Goal: Transaction & Acquisition: Purchase product/service

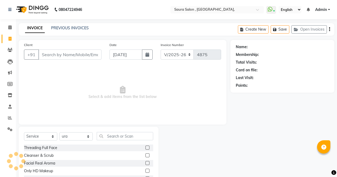
select select "6963"
select select "service"
select select "57428"
click at [45, 52] on input "Client" at bounding box center [69, 54] width 63 height 10
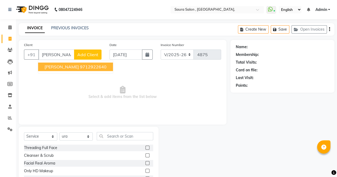
click at [66, 68] on span "[PERSON_NAME]" at bounding box center [61, 66] width 34 height 5
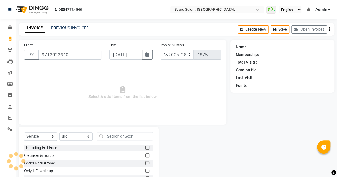
type input "9712922640"
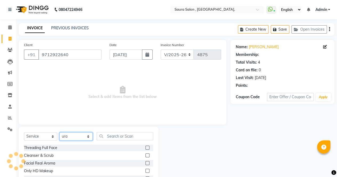
click at [75, 135] on select "Select Stylist archana asha [PERSON_NAME] deepika [PERSON_NAME] [PERSON_NAME] […" at bounding box center [75, 136] width 33 height 8
select select "56817"
click at [59, 132] on select "Select Stylist archana asha [PERSON_NAME] deepika [PERSON_NAME] [PERSON_NAME] […" at bounding box center [75, 136] width 33 height 8
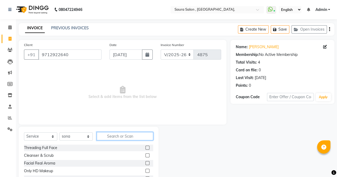
click at [106, 136] on input "text" at bounding box center [125, 136] width 56 height 8
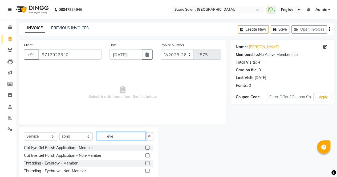
type input "eye"
click at [44, 136] on select "Select Service Product Membership Package Voucher Prepaid Gift Card" at bounding box center [40, 136] width 33 height 8
click at [84, 106] on span "Select & add items from the list below" at bounding box center [122, 92] width 197 height 53
click at [147, 162] on label at bounding box center [147, 163] width 4 height 4
click at [147, 162] on input "checkbox" at bounding box center [146, 162] width 3 height 3
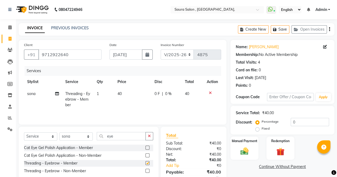
checkbox input "false"
click at [125, 135] on input "eye" at bounding box center [121, 136] width 49 height 8
type input "e"
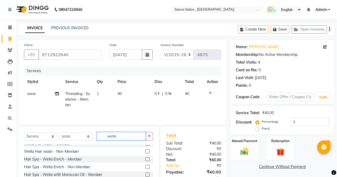
scroll to position [19, 0]
type input "wella"
click at [145, 159] on label at bounding box center [147, 159] width 4 height 4
click at [145, 159] on input "checkbox" at bounding box center [146, 159] width 3 height 3
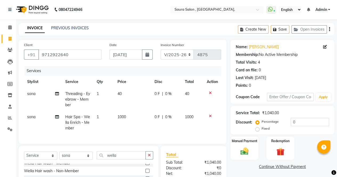
checkbox input "false"
drag, startPoint x: 82, startPoint y: 160, endPoint x: 83, endPoint y: 144, distance: 16.0
click at [83, 144] on div "Client [PHONE_NUMBER] Date [DATE] Invoice Number V/2025 V/[PHONE_NUMBER] Servic…" at bounding box center [122, 132] width 215 height 184
select select "56832"
click at [59, 155] on select "Select Stylist archana asha [PERSON_NAME] deepika [PERSON_NAME] [PERSON_NAME] […" at bounding box center [75, 155] width 33 height 8
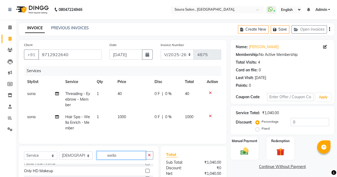
click at [118, 159] on input "wella" at bounding box center [121, 155] width 49 height 8
type input "w"
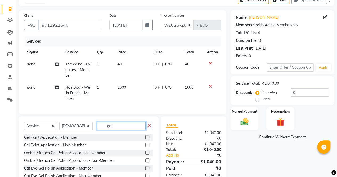
scroll to position [30, 0]
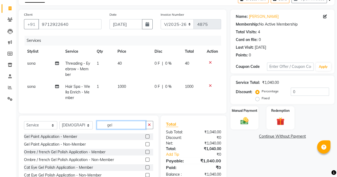
type input "gel"
click at [145, 138] on label at bounding box center [147, 136] width 4 height 4
click at [145, 138] on input "checkbox" at bounding box center [146, 136] width 3 height 3
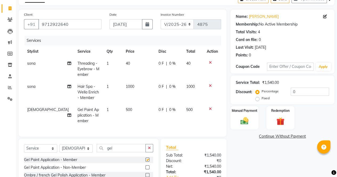
checkbox input "false"
drag, startPoint x: 44, startPoint y: 155, endPoint x: 48, endPoint y: 119, distance: 35.7
click at [48, 119] on div "Client [PHONE_NUMBER] Date [DATE] Invoice Number V/2025 V/[PHONE_NUMBER] Servic…" at bounding box center [122, 114] width 215 height 208
select select "membership"
click at [24, 148] on select "Select Service Product Membership Package Voucher Prepaid Gift Card" at bounding box center [40, 148] width 33 height 8
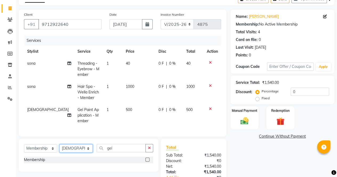
drag, startPoint x: 84, startPoint y: 152, endPoint x: 68, endPoint y: 118, distance: 37.3
click at [68, 118] on div "Client [PHONE_NUMBER] Date [DATE] Invoice Number V/2025 V/[PHONE_NUMBER] Servic…" at bounding box center [122, 108] width 215 height 196
select select "57428"
click at [59, 148] on select "Select Stylist archana asha [PERSON_NAME] deepika [PERSON_NAME] [PERSON_NAME] […" at bounding box center [75, 148] width 33 height 8
click at [146, 161] on label at bounding box center [147, 159] width 4 height 4
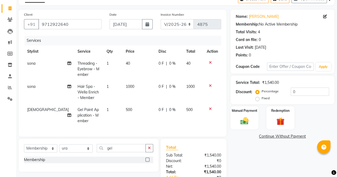
click at [146, 161] on input "checkbox" at bounding box center [146, 159] width 3 height 3
select select "select"
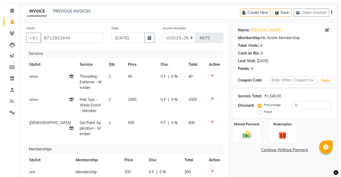
scroll to position [0, 0]
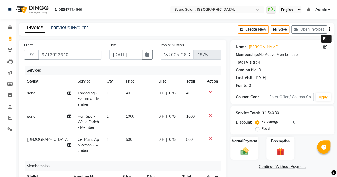
click at [324, 48] on icon at bounding box center [325, 47] width 4 height 4
select select "04"
select select "05"
select select "1980"
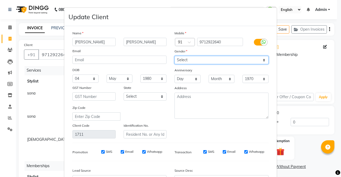
click at [202, 58] on select "Select [DEMOGRAPHIC_DATA] [DEMOGRAPHIC_DATA] Other Prefer Not To Say" at bounding box center [221, 60] width 94 height 8
select select "[DEMOGRAPHIC_DATA]"
click at [174, 56] on select "Select [DEMOGRAPHIC_DATA] [DEMOGRAPHIC_DATA] Other Prefer Not To Say" at bounding box center [221, 60] width 94 height 8
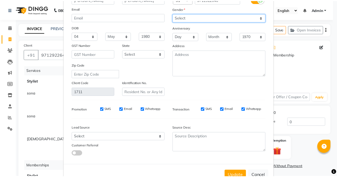
scroll to position [58, 0]
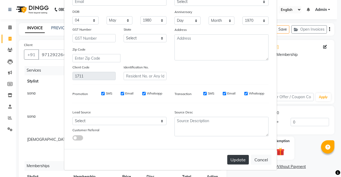
click at [234, 157] on button "Update" at bounding box center [238, 160] width 22 height 10
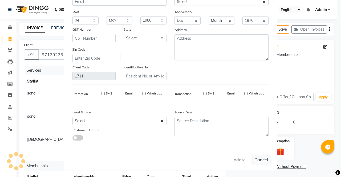
select select
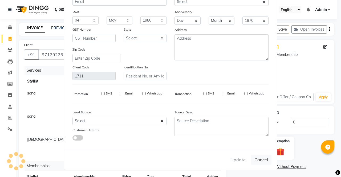
select select
checkbox input "false"
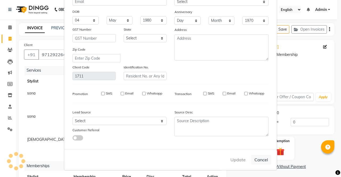
checkbox input "false"
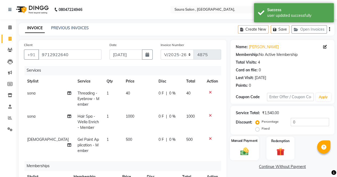
click at [241, 147] on img at bounding box center [244, 151] width 14 height 10
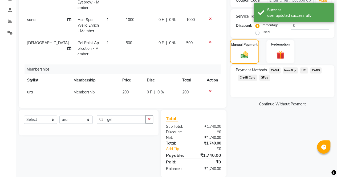
scroll to position [104, 0]
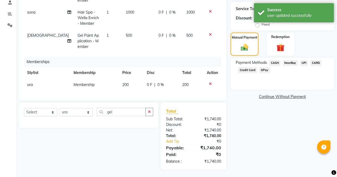
click at [304, 62] on span "UPI" at bounding box center [304, 63] width 8 height 6
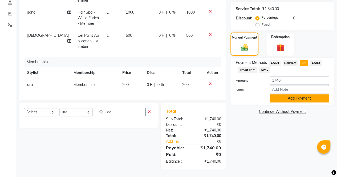
click at [289, 100] on button "Add Payment" at bounding box center [298, 98] width 59 height 8
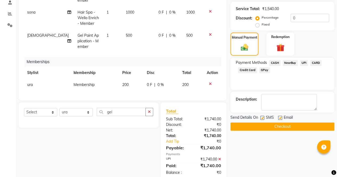
scroll to position [115, 0]
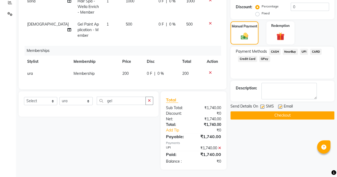
click at [287, 115] on button "Checkout" at bounding box center [282, 115] width 104 height 8
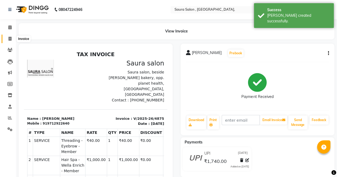
click at [10, 38] on icon at bounding box center [10, 39] width 3 height 4
select select "service"
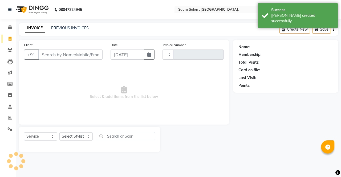
type input "4876"
select select "6963"
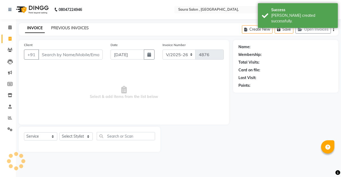
click at [69, 28] on link "PREVIOUS INVOICES" at bounding box center [70, 28] width 38 height 5
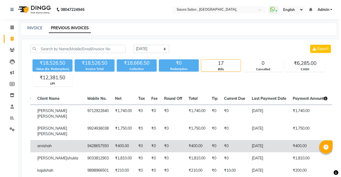
scroll to position [0, 57]
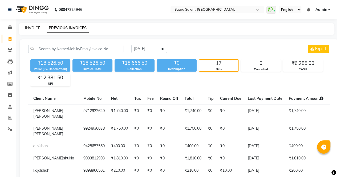
click at [38, 30] on link "INVOICE" at bounding box center [32, 28] width 15 height 5
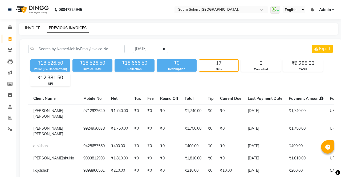
select select "6963"
select select "service"
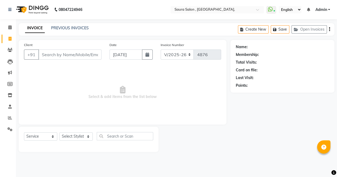
select select "57428"
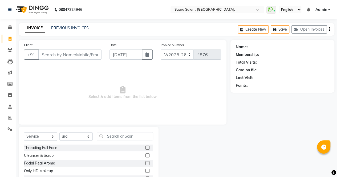
click at [58, 55] on input "Client" at bounding box center [69, 54] width 63 height 10
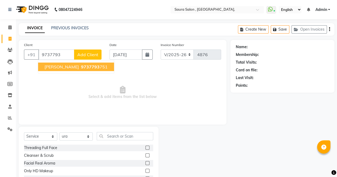
click at [66, 68] on span "[PERSON_NAME]" at bounding box center [61, 66] width 34 height 5
type input "9737793751"
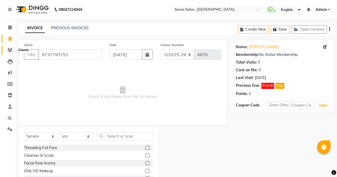
click at [10, 49] on icon at bounding box center [9, 50] width 5 height 4
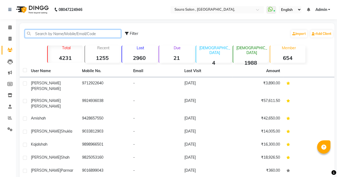
click at [34, 34] on input "text" at bounding box center [73, 34] width 96 height 8
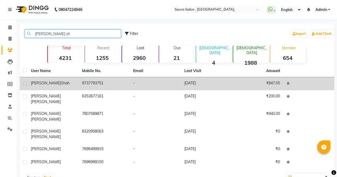
type input "[PERSON_NAME] sh"
click at [106, 84] on td "9737793751" at bounding box center [104, 83] width 51 height 13
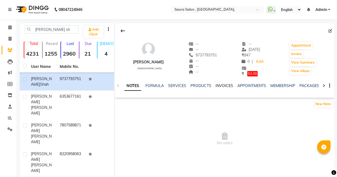
click at [224, 88] on link "INVOICES" at bounding box center [224, 85] width 18 height 5
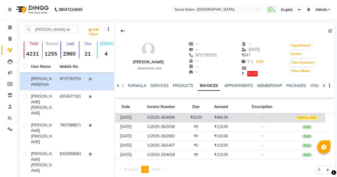
click at [248, 117] on td "-" at bounding box center [261, 117] width 53 height 9
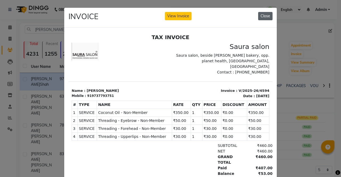
click at [264, 15] on button "Close" at bounding box center [265, 16] width 14 height 8
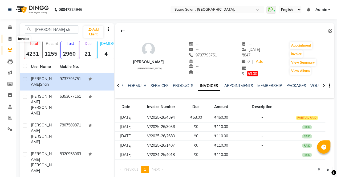
click at [10, 39] on icon at bounding box center [10, 39] width 3 height 4
select select "service"
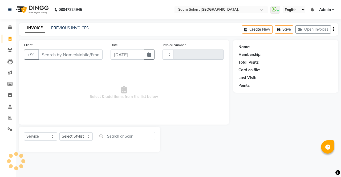
type input "4876"
select select "6963"
select select "57428"
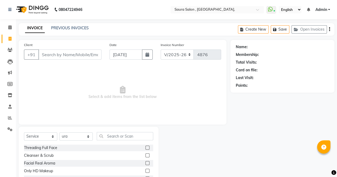
click at [43, 52] on input "Client" at bounding box center [69, 54] width 63 height 10
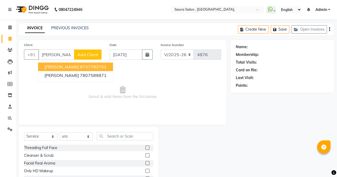
click at [81, 66] on ngb-highlight "9737793751" at bounding box center [93, 66] width 27 height 5
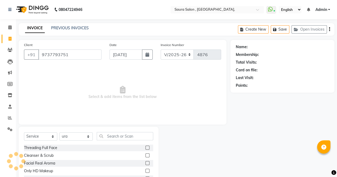
type input "9737793751"
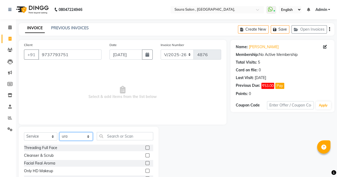
click at [76, 139] on select "Select Stylist archana asha [PERSON_NAME] deepika [PERSON_NAME] [PERSON_NAME] […" at bounding box center [75, 136] width 33 height 8
select select "72512"
click at [59, 132] on select "Select Stylist archana asha [PERSON_NAME] deepika [PERSON_NAME] [PERSON_NAME] […" at bounding box center [75, 136] width 33 height 8
click at [113, 136] on input "text" at bounding box center [125, 136] width 56 height 8
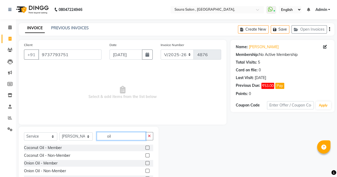
type input "oil"
click at [145, 155] on label at bounding box center [147, 155] width 4 height 4
click at [145, 155] on input "checkbox" at bounding box center [146, 155] width 3 height 3
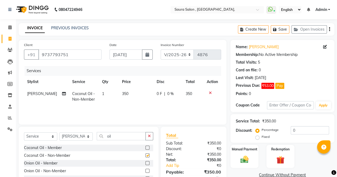
checkbox input "false"
click at [117, 134] on input "oil" at bounding box center [121, 136] width 49 height 8
type input "o"
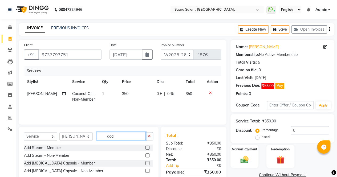
type input "add"
click at [148, 170] on label at bounding box center [147, 171] width 4 height 4
click at [148, 170] on input "checkbox" at bounding box center [146, 170] width 3 height 3
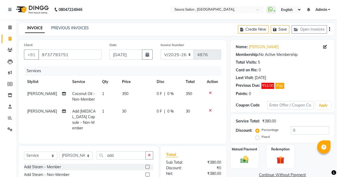
checkbox input "false"
click at [77, 152] on select "Select Stylist archana asha [PERSON_NAME] deepika [PERSON_NAME] [PERSON_NAME] […" at bounding box center [75, 155] width 33 height 8
select select "67661"
click at [59, 151] on select "Select Stylist archana asha [PERSON_NAME] deepika [PERSON_NAME] [PERSON_NAME] […" at bounding box center [75, 155] width 33 height 8
click at [120, 154] on input "add" at bounding box center [121, 155] width 49 height 8
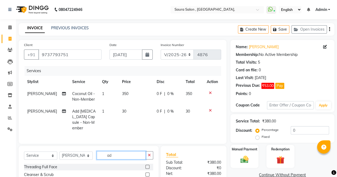
type input "a"
type input "oil"
click at [145, 172] on label at bounding box center [147, 174] width 4 height 4
click at [145, 173] on input "checkbox" at bounding box center [146, 174] width 3 height 3
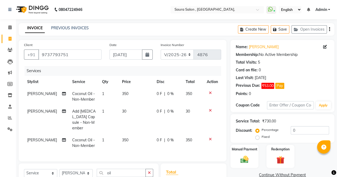
checkbox input "false"
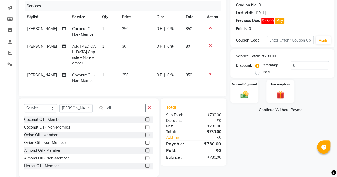
scroll to position [71, 0]
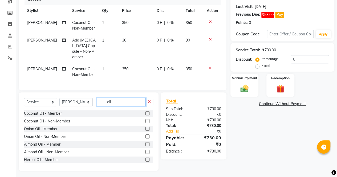
click at [125, 100] on input "oil" at bounding box center [121, 102] width 49 height 8
type input "o"
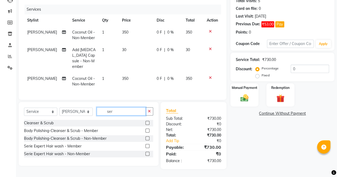
scroll to position [60, 0]
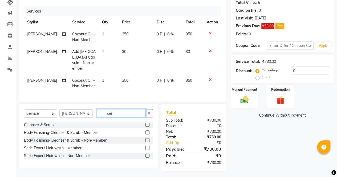
type input "ser"
click at [148, 154] on label at bounding box center [147, 156] width 4 height 4
click at [148, 154] on input "checkbox" at bounding box center [146, 155] width 3 height 3
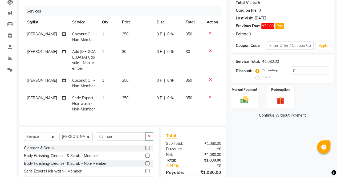
checkbox input "false"
click at [247, 153] on div "Name: [PERSON_NAME] Membership: No Active Membership Total Visits: 5 Card on fi…" at bounding box center [284, 87] width 108 height 214
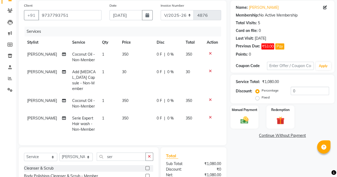
scroll to position [36, 0]
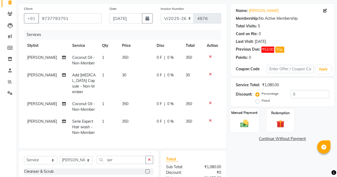
click at [247, 124] on img at bounding box center [244, 123] width 14 height 10
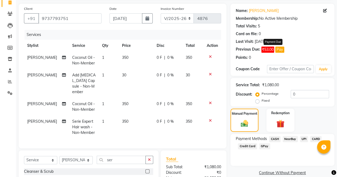
click at [280, 50] on button "Pay" at bounding box center [279, 50] width 9 height 6
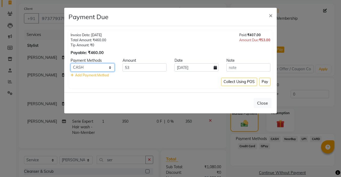
click at [97, 67] on select "CASH NearBuy UPI CARD Credit Card GPay" at bounding box center [93, 67] width 44 height 8
select select "8"
click at [71, 63] on select "CASH NearBuy UPI CARD Credit Card GPay" at bounding box center [93, 67] width 44 height 8
click at [264, 82] on button "Pay" at bounding box center [264, 82] width 11 height 8
click at [211, 121] on ngb-modal-window "Payment Due × Invoice Date: [DATE] Total Amount: ₹460.00 Tip Amount: ₹0 Payable…" at bounding box center [170, 88] width 341 height 177
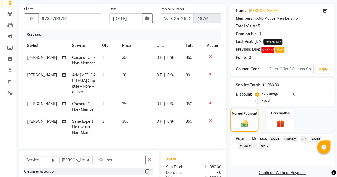
click at [279, 51] on button "Pay" at bounding box center [279, 50] width 9 height 6
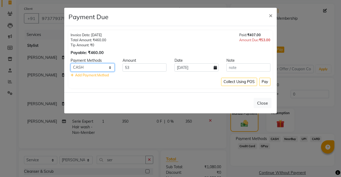
click at [98, 68] on select "CASH NearBuy UPI CARD Credit Card GPay" at bounding box center [93, 67] width 44 height 8
select select "8"
click at [71, 63] on select "CASH NearBuy UPI CARD Credit Card GPay" at bounding box center [93, 67] width 44 height 8
click at [265, 81] on button "Pay" at bounding box center [264, 82] width 11 height 8
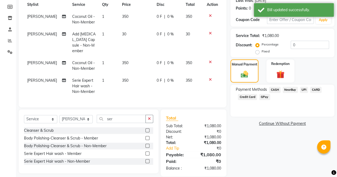
scroll to position [82, 0]
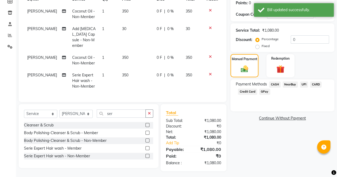
click at [304, 85] on span "UPI" at bounding box center [304, 84] width 8 height 6
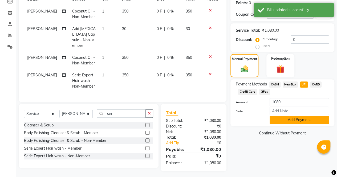
click at [294, 119] on button "Add Payment" at bounding box center [298, 120] width 59 height 8
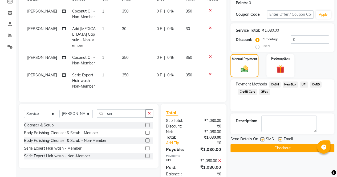
click at [285, 148] on button "Checkout" at bounding box center [282, 148] width 104 height 8
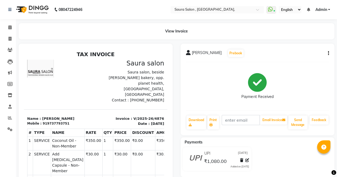
click at [328, 53] on icon "button" at bounding box center [327, 53] width 1 height 0
click at [296, 61] on div "Edit Invoice" at bounding box center [301, 60] width 36 height 7
select select "service"
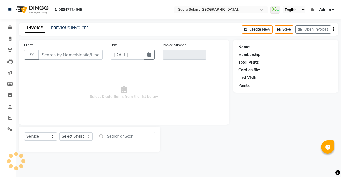
select select "57428"
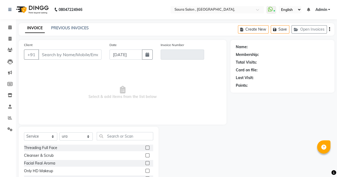
type input "9737793751"
type input "V/2025-26/4876"
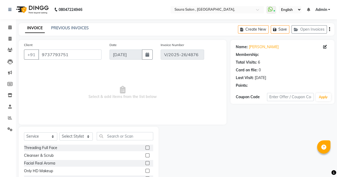
select select "select"
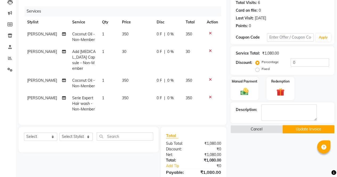
scroll to position [60, 0]
click at [242, 90] on img at bounding box center [244, 91] width 14 height 10
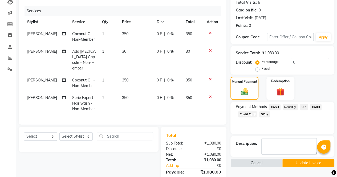
click at [275, 107] on span "CASH" at bounding box center [274, 107] width 11 height 6
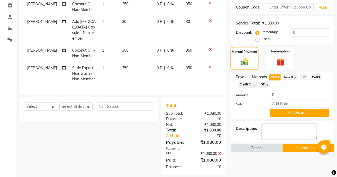
scroll to position [94, 0]
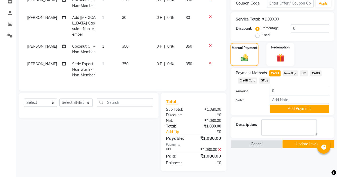
click at [304, 141] on button "Update Invoice" at bounding box center [308, 144] width 52 height 8
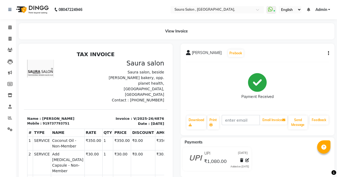
scroll to position [8, 0]
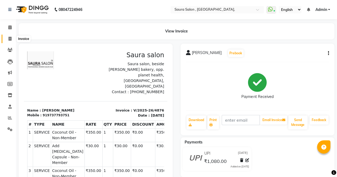
click at [9, 39] on icon at bounding box center [10, 39] width 3 height 4
select select "service"
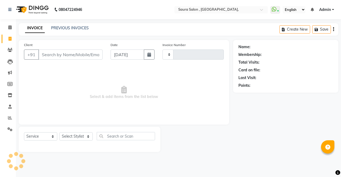
type input "4877"
select select "6963"
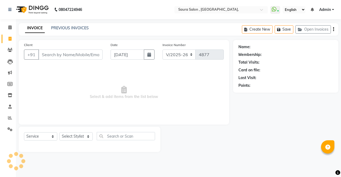
select select "57428"
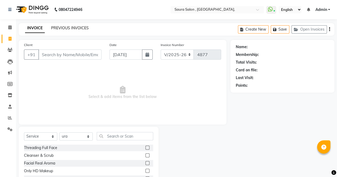
click at [65, 27] on link "PREVIOUS INVOICES" at bounding box center [70, 28] width 38 height 5
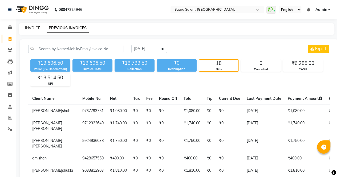
click at [32, 28] on link "INVOICE" at bounding box center [32, 28] width 15 height 5
select select "service"
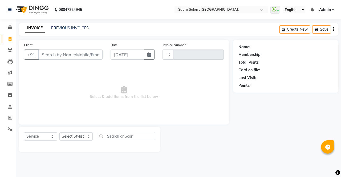
type input "4877"
select select "6963"
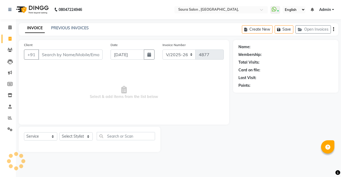
select select "57428"
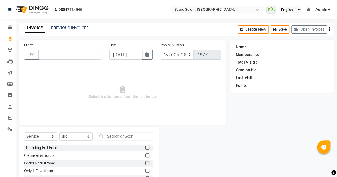
click at [222, 96] on div "Client +91 Date [DATE] Invoice Number V/2025 V/[PHONE_NUMBER] Select & add item…" at bounding box center [123, 82] width 208 height 85
click at [231, 119] on div "Name: Membership: Total Visits: Card on file: Last Visit: Points:" at bounding box center [284, 122] width 108 height 165
click at [209, 149] on div at bounding box center [194, 166] width 72 height 78
click at [76, 50] on input "Client" at bounding box center [69, 54] width 63 height 10
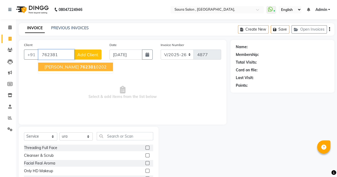
click at [80, 67] on span "762381" at bounding box center [88, 66] width 16 height 5
type input "7623810202"
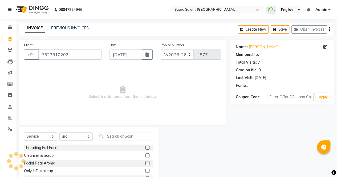
select select "1: Object"
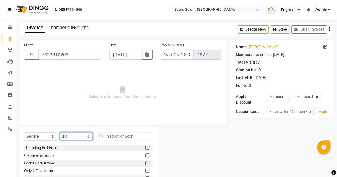
click at [76, 135] on select "Select Stylist archana asha [PERSON_NAME] deepika [PERSON_NAME] [PERSON_NAME] […" at bounding box center [75, 136] width 33 height 8
select select "75621"
click at [59, 132] on select "Select Stylist archana asha [PERSON_NAME] deepika [PERSON_NAME] [PERSON_NAME] […" at bounding box center [75, 136] width 33 height 8
click at [128, 131] on div "Select Service Product Membership Package Voucher Prepaid Gift Card Select Styl…" at bounding box center [89, 166] width 140 height 78
click at [129, 136] on input "text" at bounding box center [125, 136] width 56 height 8
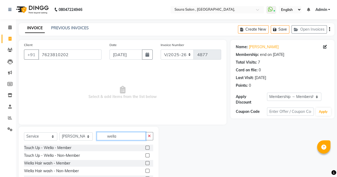
type input "wella"
click at [145, 163] on label at bounding box center [147, 163] width 4 height 4
click at [145, 163] on input "checkbox" at bounding box center [146, 162] width 3 height 3
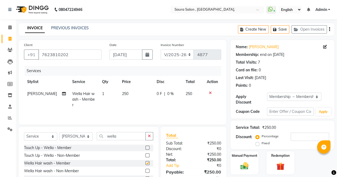
checkbox input "false"
click at [243, 154] on label "Manual Payment" at bounding box center [244, 155] width 27 height 5
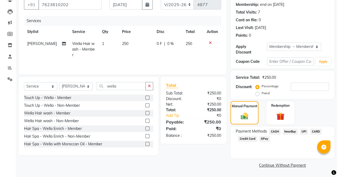
click at [274, 132] on span "CASH" at bounding box center [274, 131] width 11 height 6
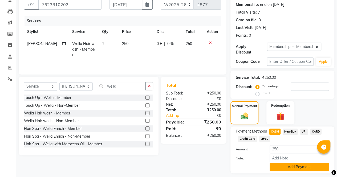
click at [296, 165] on button "Add Payment" at bounding box center [298, 167] width 59 height 8
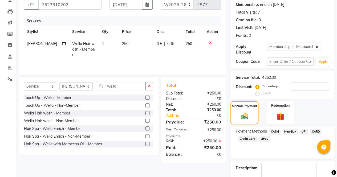
scroll to position [80, 0]
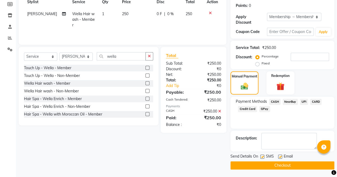
click at [289, 164] on button "Checkout" at bounding box center [282, 165] width 104 height 8
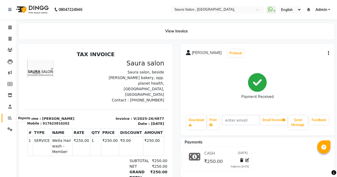
click at [10, 115] on span at bounding box center [9, 118] width 9 height 6
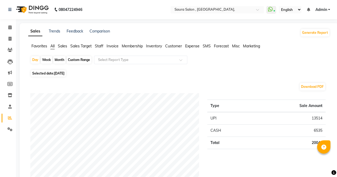
click at [99, 45] on span "Staff" at bounding box center [99, 46] width 9 height 5
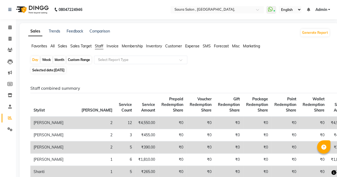
click at [80, 57] on div "Custom Range" at bounding box center [79, 59] width 25 height 7
select select "9"
select select "2025"
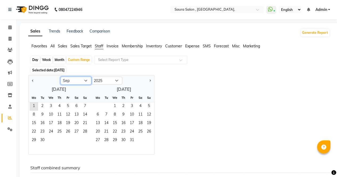
click at [79, 83] on select "Jan Feb Mar Apr May Jun [DATE] Aug Sep Oct Nov Dec" at bounding box center [75, 81] width 31 height 8
select select "8"
click at [60, 77] on select "Jan Feb Mar Apr May Jun [DATE] Aug Sep Oct Nov Dec" at bounding box center [75, 81] width 31 height 8
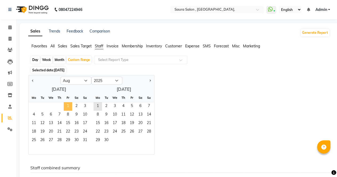
click at [66, 103] on span "1" at bounding box center [68, 106] width 9 height 9
click at [84, 139] on span "31" at bounding box center [85, 140] width 9 height 9
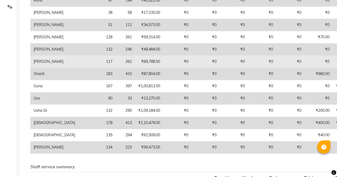
scroll to position [121, 0]
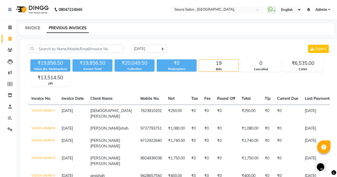
click at [36, 29] on link "INVOICE" at bounding box center [32, 28] width 15 height 5
select select "service"
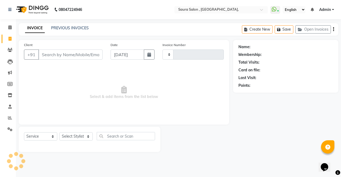
type input "4878"
select select "6963"
click at [72, 56] on input "Client" at bounding box center [70, 54] width 64 height 10
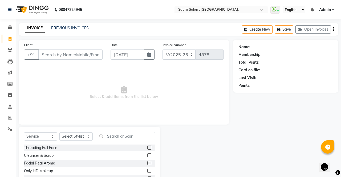
select select "57428"
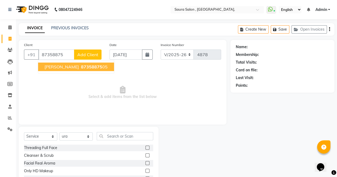
click at [92, 63] on button "matra thakker 87358875 05" at bounding box center [76, 67] width 76 height 9
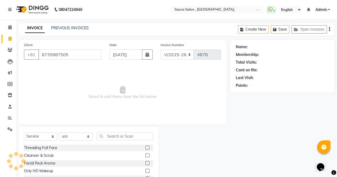
type input "8735887505"
click at [64, 134] on select "Select Stylist archana asha [PERSON_NAME] deepika [PERSON_NAME] [PERSON_NAME] […" at bounding box center [75, 136] width 33 height 8
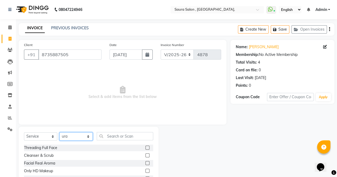
select select "76377"
click at [59, 132] on select "Select Stylist archana asha [PERSON_NAME] deepika [PERSON_NAME] [PERSON_NAME] […" at bounding box center [75, 136] width 33 height 8
click at [120, 132] on input "text" at bounding box center [125, 136] width 56 height 8
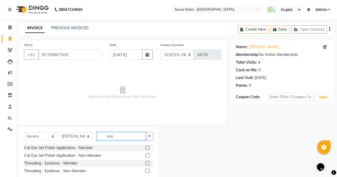
type input "eye"
click at [146, 169] on label at bounding box center [147, 171] width 4 height 4
click at [146, 169] on input "checkbox" at bounding box center [146, 170] width 3 height 3
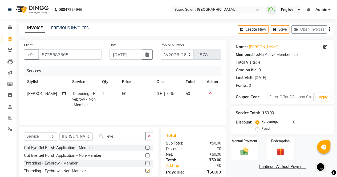
checkbox input "false"
click at [119, 133] on input "eye" at bounding box center [121, 136] width 49 height 8
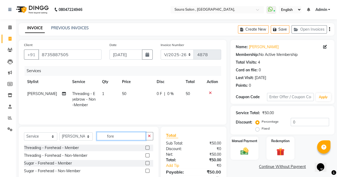
type input "fore"
click at [147, 155] on label at bounding box center [147, 155] width 4 height 4
click at [147, 155] on input "checkbox" at bounding box center [146, 155] width 3 height 3
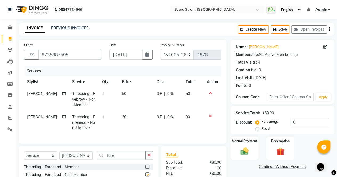
checkbox input "false"
click at [124, 159] on input "fore" at bounding box center [121, 155] width 49 height 8
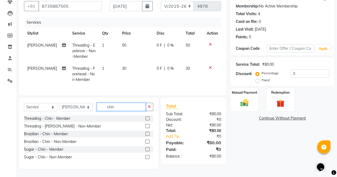
type input "chin"
click at [149, 127] on label at bounding box center [147, 126] width 4 height 4
click at [149, 127] on input "checkbox" at bounding box center [146, 126] width 3 height 3
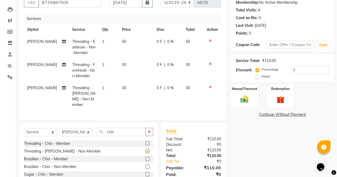
checkbox input "false"
click at [245, 89] on label "Manual Payment" at bounding box center [244, 88] width 27 height 5
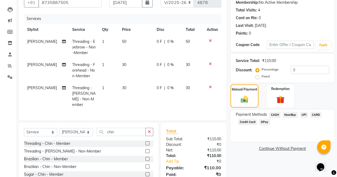
click at [272, 115] on span "CASH" at bounding box center [274, 115] width 11 height 6
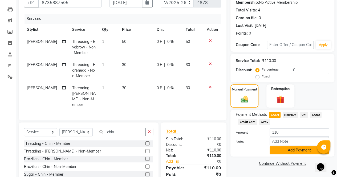
click at [299, 149] on button "Add Payment" at bounding box center [298, 150] width 59 height 8
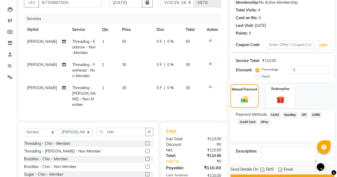
scroll to position [89, 0]
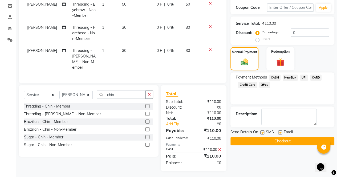
click at [267, 137] on button "Checkout" at bounding box center [282, 141] width 104 height 8
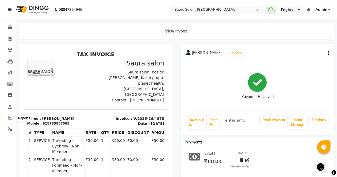
click at [10, 116] on span at bounding box center [9, 118] width 9 height 6
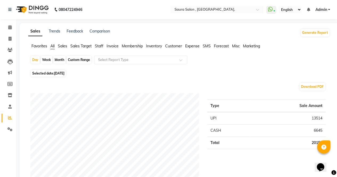
click at [96, 47] on span "Staff" at bounding box center [99, 46] width 9 height 5
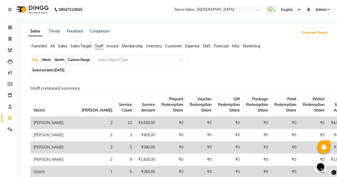
click at [55, 60] on div "Month" at bounding box center [59, 59] width 12 height 7
select select "9"
select select "2025"
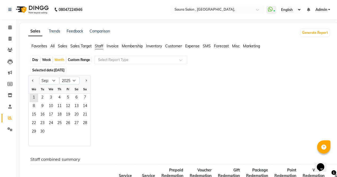
click at [35, 61] on div "Day" at bounding box center [35, 59] width 9 height 7
select select "9"
select select "2025"
click at [51, 106] on span "10" at bounding box center [51, 106] width 9 height 9
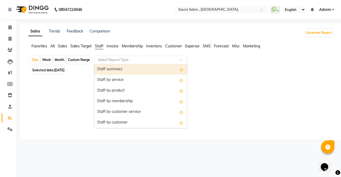
click at [129, 60] on input "text" at bounding box center [135, 59] width 77 height 5
drag, startPoint x: 129, startPoint y: 60, endPoint x: 122, endPoint y: 74, distance: 15.7
click at [122, 64] on ng-select "Select Report Type Staff summary Staff by service Staff by product Staff by mem…" at bounding box center [140, 60] width 93 height 9
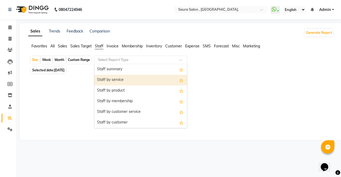
click at [122, 80] on div "Staff by service" at bounding box center [140, 80] width 93 height 11
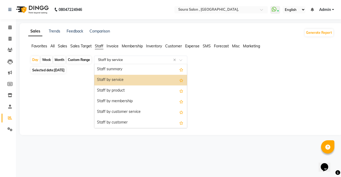
click at [116, 60] on input "text" at bounding box center [135, 59] width 77 height 5
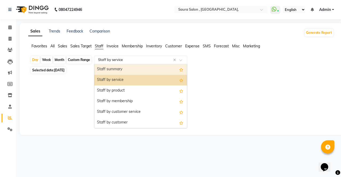
click at [118, 68] on div "Staff summary" at bounding box center [140, 69] width 93 height 11
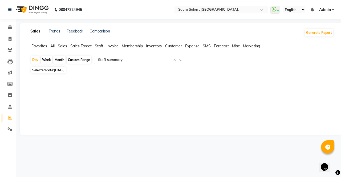
click at [63, 72] on span "10-09-2025" at bounding box center [59, 70] width 10 height 4
select select "9"
select select "2025"
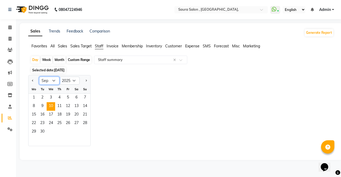
click at [51, 81] on select "Jan Feb Mar Apr May Jun [DATE] Aug Sep Oct Nov Dec" at bounding box center [49, 81] width 20 height 8
select select "8"
click at [39, 77] on select "Jan Feb Mar Apr May Jun [DATE] Aug Sep Oct Nov Dec" at bounding box center [49, 81] width 20 height 8
click at [146, 88] on div "Jan Feb Mar Apr May Jun Jul Aug Sep Oct Nov Dec 2015 2016 2017 2018 2019 2020 2…" at bounding box center [180, 110] width 305 height 71
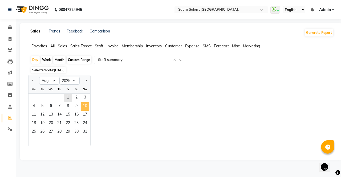
click at [84, 105] on span "10" at bounding box center [85, 106] width 9 height 9
select select "filtered_report"
select select "csv"
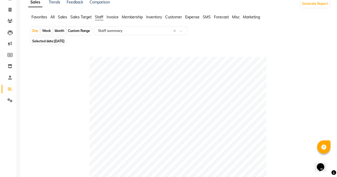
scroll to position [27, 0]
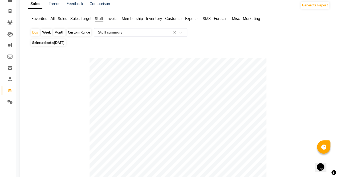
click at [64, 42] on span "10-08-2025" at bounding box center [59, 43] width 10 height 4
select select "8"
select select "2025"
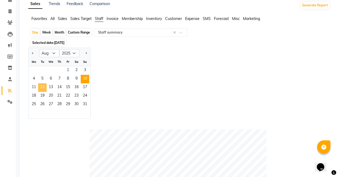
click at [42, 86] on span "12" at bounding box center [42, 87] width 9 height 9
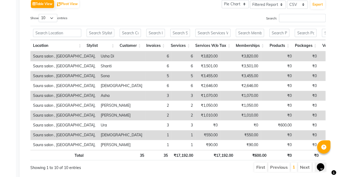
scroll to position [264, 0]
click at [98, 75] on td "Sona" at bounding box center [121, 76] width 47 height 10
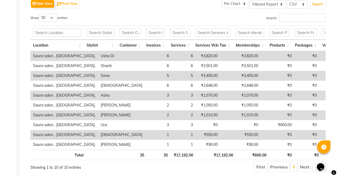
click at [195, 77] on td "₹3,455.00" at bounding box center [207, 76] width 25 height 10
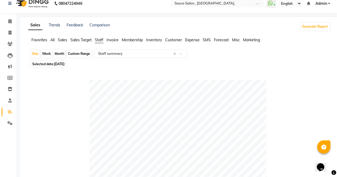
scroll to position [6, 0]
click at [60, 64] on span "12-08-2025" at bounding box center [59, 64] width 10 height 4
select select "8"
select select "2025"
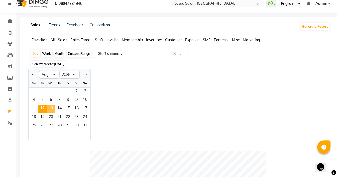
click at [49, 106] on span "13" at bounding box center [51, 109] width 9 height 9
click at [161, 93] on div "Jan Feb Mar Apr May Jun Jul Aug Sep Oct Nov Dec 2015 2016 2017 2018 2019 2020 2…" at bounding box center [178, 104] width 301 height 71
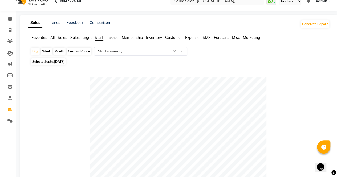
scroll to position [0, 0]
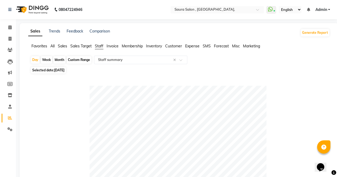
click at [58, 73] on span "Selected date: 13-08-2025" at bounding box center [48, 70] width 35 height 7
select select "8"
select select "2025"
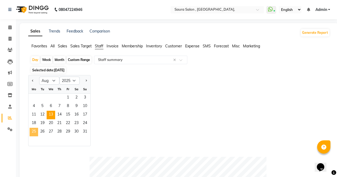
click at [32, 132] on span "25" at bounding box center [34, 132] width 9 height 9
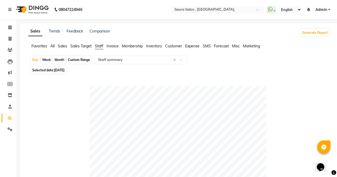
click at [63, 72] on span "25-08-2025" at bounding box center [59, 70] width 10 height 4
select select "8"
select select "2025"
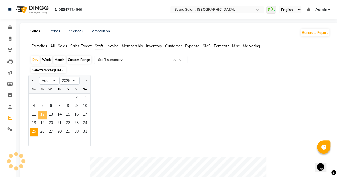
click at [42, 113] on span "12" at bounding box center [42, 115] width 9 height 9
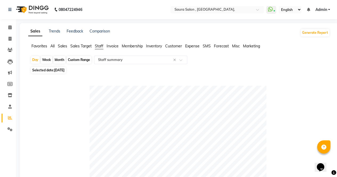
click at [59, 108] on div at bounding box center [177, 174] width 295 height 177
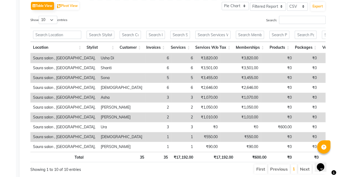
scroll to position [284, 0]
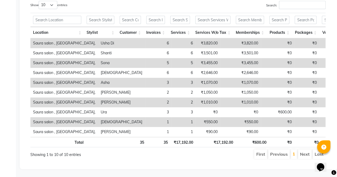
click at [109, 58] on td "Sona" at bounding box center [121, 63] width 47 height 10
click at [220, 58] on td "₹3,455.00" at bounding box center [240, 63] width 40 height 10
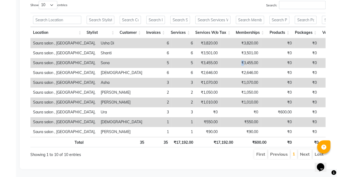
click at [220, 58] on td "₹3,455.00" at bounding box center [240, 63] width 40 height 10
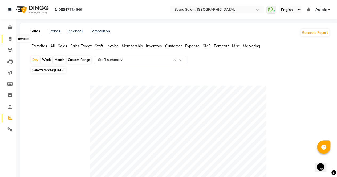
click at [11, 37] on icon at bounding box center [10, 39] width 3 height 4
select select "service"
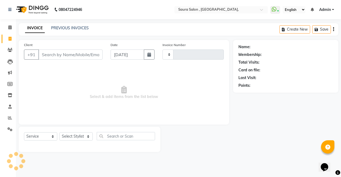
type input "4879"
select select "6963"
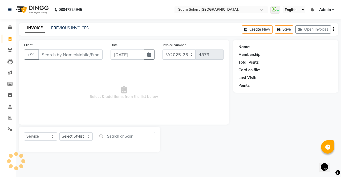
click at [88, 52] on input "Client" at bounding box center [70, 54] width 64 height 10
select select "57428"
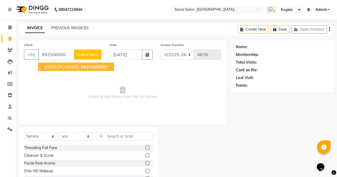
click at [81, 67] on span "992506500" at bounding box center [93, 66] width 24 height 5
type input "9925065005"
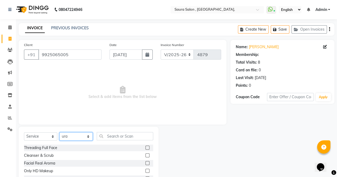
click at [81, 136] on select "Select Stylist archana asha [PERSON_NAME] deepika [PERSON_NAME] [PERSON_NAME] […" at bounding box center [75, 136] width 33 height 8
select select "56840"
click at [59, 132] on select "Select Stylist archana asha [PERSON_NAME] deepika [PERSON_NAME] [PERSON_NAME] […" at bounding box center [75, 136] width 33 height 8
click at [122, 136] on input "text" at bounding box center [125, 136] width 56 height 8
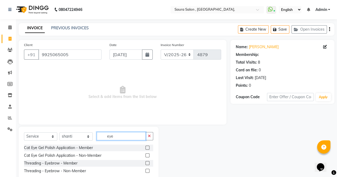
type input "eye"
click at [74, 55] on input "9925065005" at bounding box center [69, 54] width 63 height 10
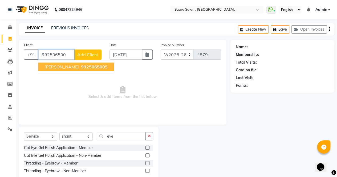
type input "9925065005"
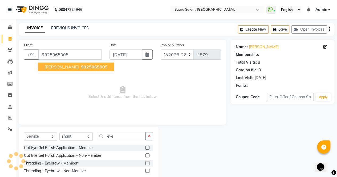
select select "1: Object"
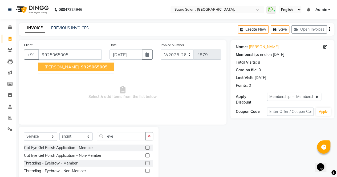
click at [75, 61] on ngb-typeahead-window "alpa zala 992506500 5" at bounding box center [76, 66] width 76 height 13
drag, startPoint x: 71, startPoint y: 70, endPoint x: 69, endPoint y: 75, distance: 5.7
click at [69, 75] on div "Client +91 9925065005 alpa zala 992506500 5 Date 01-09-2025 Invoice Number V/20…" at bounding box center [123, 82] width 208 height 85
click at [81, 67] on span "992506500" at bounding box center [93, 66] width 24 height 5
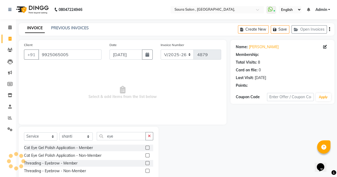
select select "1: Object"
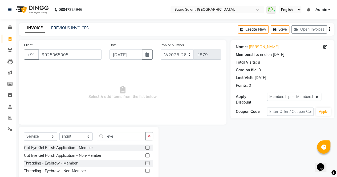
click at [119, 131] on div "Select Service Product Membership Package Voucher Prepaid Gift Card Select Styl…" at bounding box center [89, 155] width 140 height 56
click at [116, 136] on input "eye" at bounding box center [121, 136] width 49 height 8
click at [147, 164] on label at bounding box center [147, 163] width 4 height 4
click at [147, 164] on input "checkbox" at bounding box center [146, 162] width 3 height 3
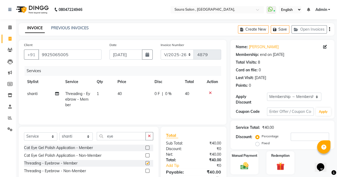
checkbox input "false"
click at [112, 134] on input "eye" at bounding box center [121, 136] width 49 height 8
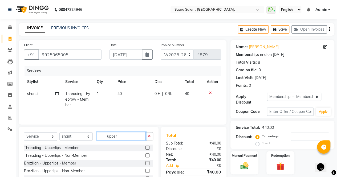
type input "upper"
click at [145, 147] on label at bounding box center [147, 148] width 4 height 4
click at [145, 147] on input "checkbox" at bounding box center [146, 147] width 3 height 3
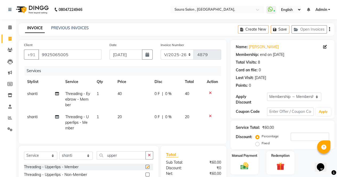
checkbox input "false"
click at [110, 159] on input "upper" at bounding box center [121, 155] width 49 height 8
type input "fore"
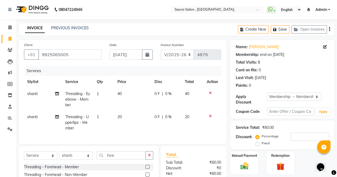
click at [148, 169] on label at bounding box center [147, 167] width 4 height 4
click at [148, 169] on input "checkbox" at bounding box center [146, 166] width 3 height 3
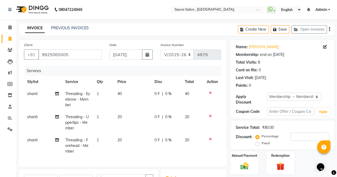
checkbox input "false"
click at [248, 160] on div "Manual Payment" at bounding box center [244, 163] width 29 height 24
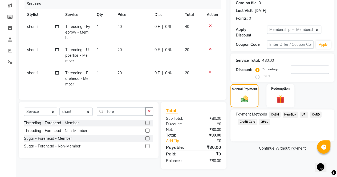
click at [272, 111] on span "CASH" at bounding box center [274, 114] width 11 height 6
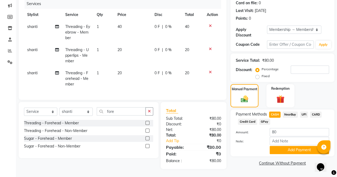
click at [272, 111] on span "CASH" at bounding box center [274, 114] width 11 height 6
click at [297, 151] on div "Payment Methods CASH NearBuy UPI CARD Credit Card GPay Amount: 80 Note: Add Pay…" at bounding box center [282, 132] width 104 height 47
click at [300, 150] on button "Add Payment" at bounding box center [298, 150] width 59 height 8
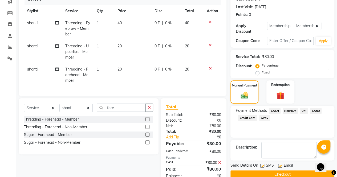
click at [283, 171] on button "Checkout" at bounding box center [282, 174] width 104 height 8
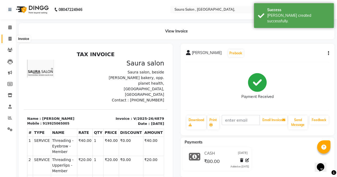
click at [6, 39] on span at bounding box center [9, 39] width 9 height 6
select select "service"
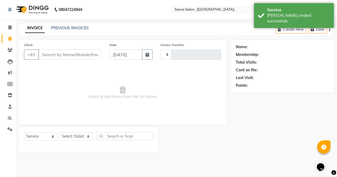
type input "4880"
select select "6963"
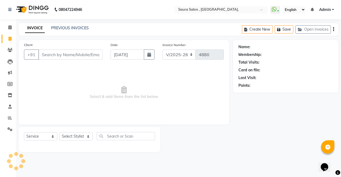
select select "57428"
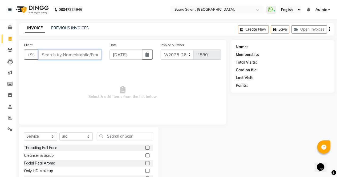
click at [47, 55] on input "Client" at bounding box center [69, 54] width 63 height 10
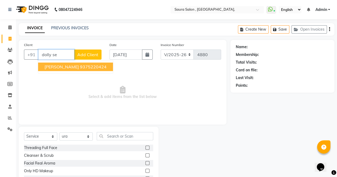
click at [80, 66] on ngb-highlight "9375220424" at bounding box center [93, 66] width 27 height 5
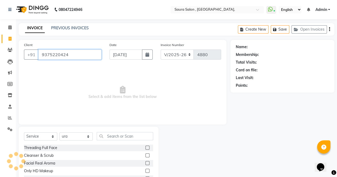
type input "9375220424"
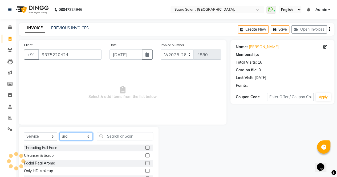
select select "1: Object"
click at [78, 138] on select "Select Stylist archana asha [PERSON_NAME] deepika [PERSON_NAME] [PERSON_NAME] […" at bounding box center [75, 136] width 33 height 8
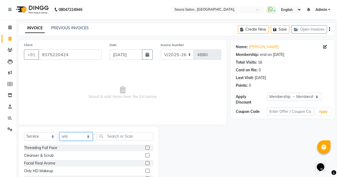
select select "56840"
click at [59, 132] on select "Select Stylist archana asha [PERSON_NAME] deepika [PERSON_NAME] [PERSON_NAME] […" at bounding box center [75, 136] width 33 height 8
click at [119, 135] on input "text" at bounding box center [125, 136] width 56 height 8
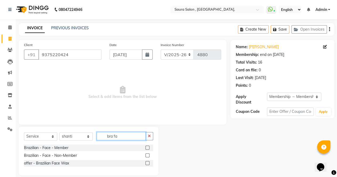
type input "bra fa"
click at [147, 156] on label at bounding box center [147, 155] width 4 height 4
click at [147, 156] on input "checkbox" at bounding box center [146, 155] width 3 height 3
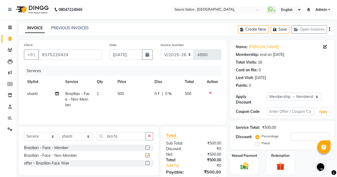
checkbox input "false"
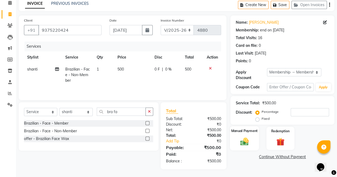
click at [244, 139] on img at bounding box center [244, 141] width 14 height 10
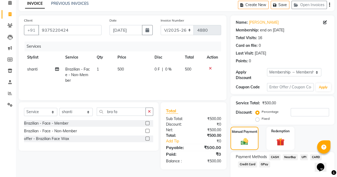
click at [276, 157] on span "CASH" at bounding box center [274, 157] width 11 height 6
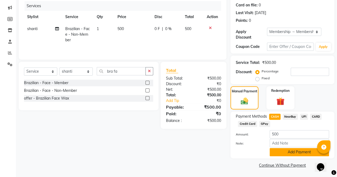
click at [300, 153] on button "Add Payment" at bounding box center [298, 152] width 59 height 8
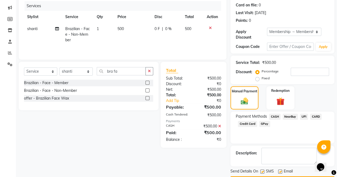
scroll to position [80, 0]
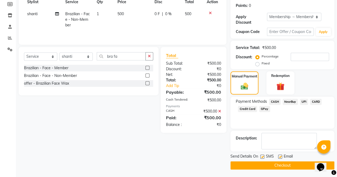
click at [288, 165] on button "Checkout" at bounding box center [282, 165] width 104 height 8
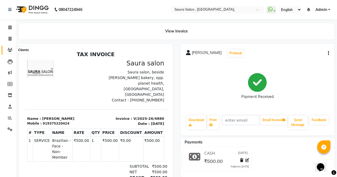
click at [9, 49] on icon at bounding box center [9, 50] width 5 height 4
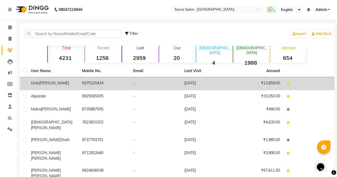
click at [69, 87] on td "dolly seth" at bounding box center [53, 83] width 51 height 13
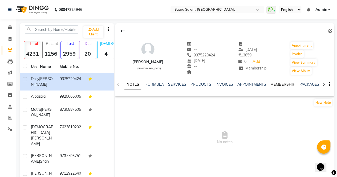
click at [281, 84] on link "MEMBERSHIP" at bounding box center [282, 84] width 25 height 5
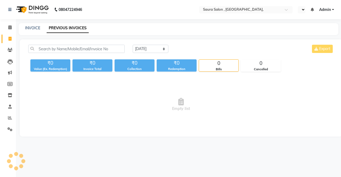
select select "en"
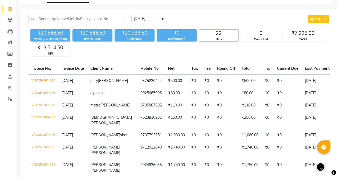
scroll to position [30, 0]
